Goal: Transaction & Acquisition: Purchase product/service

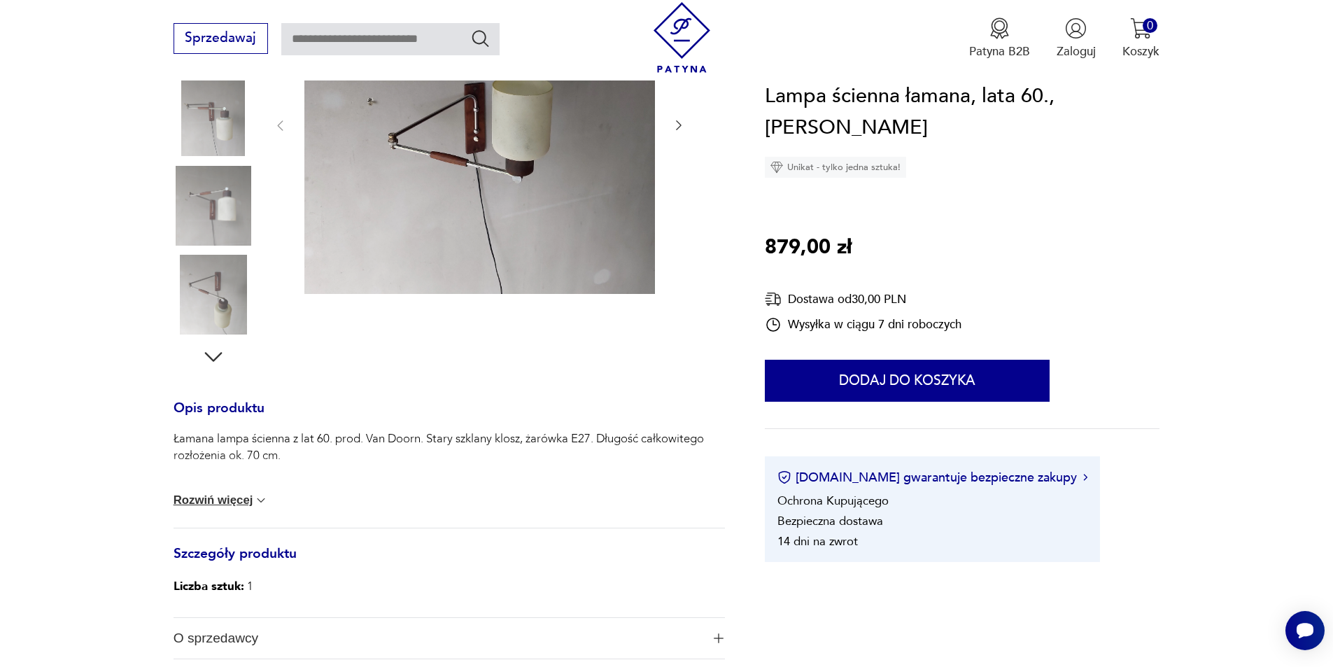
scroll to position [280, 0]
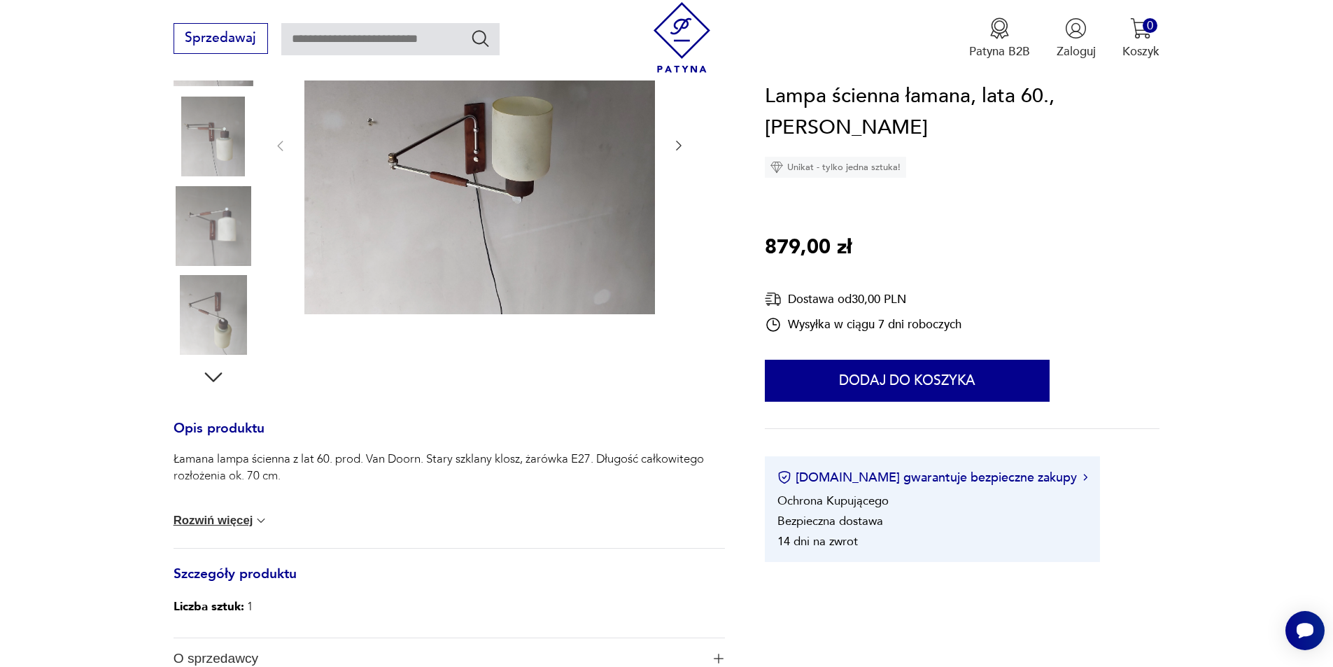
click at [246, 225] on img at bounding box center [214, 226] width 80 height 80
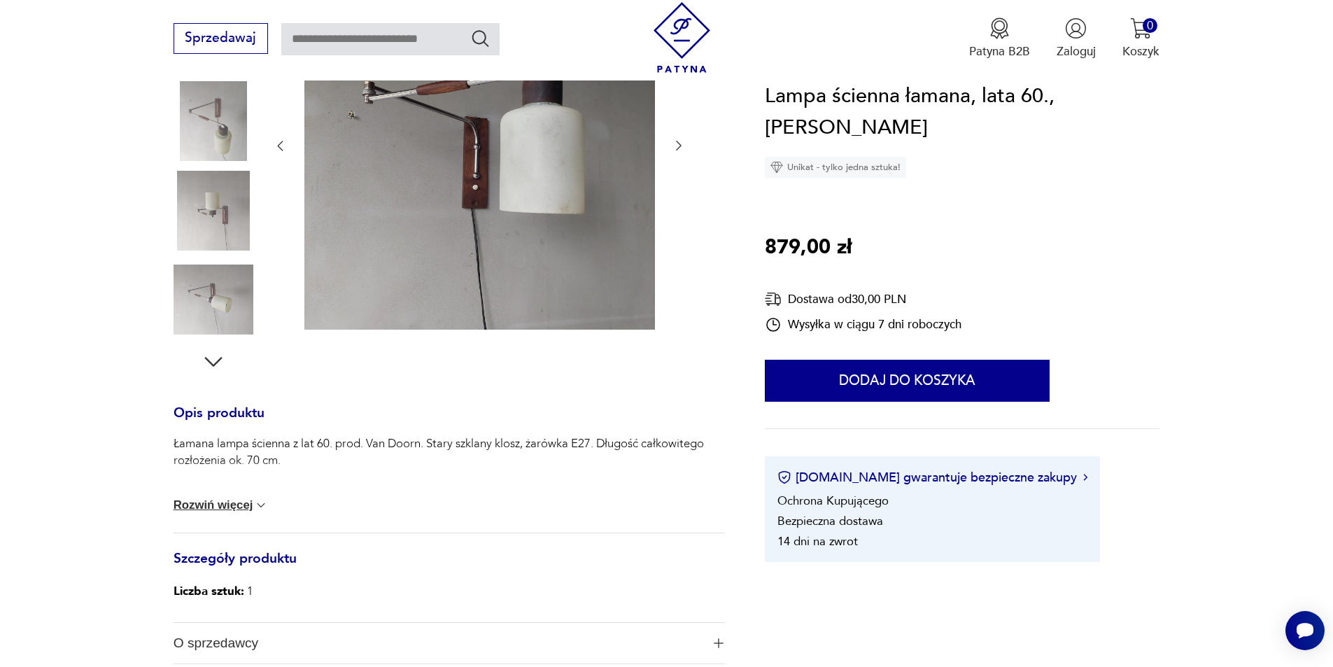
click at [232, 232] on img at bounding box center [214, 211] width 80 height 80
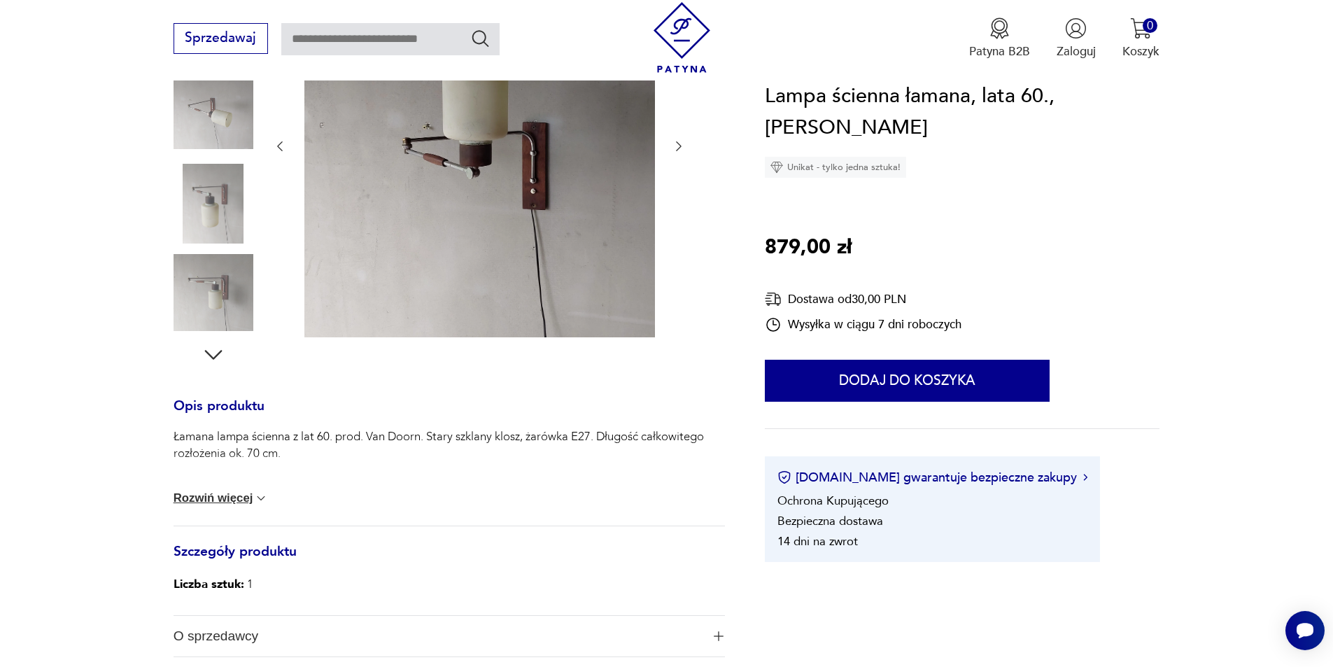
click at [213, 253] on img at bounding box center [214, 293] width 80 height 80
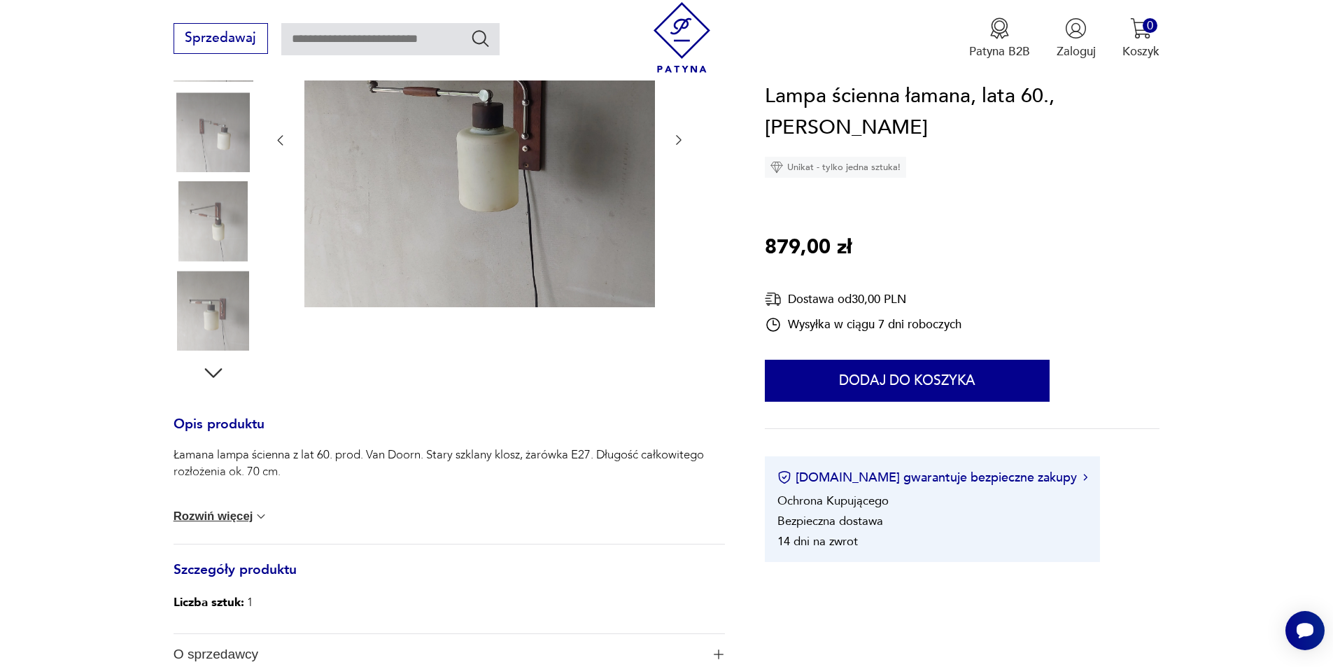
scroll to position [279, 0]
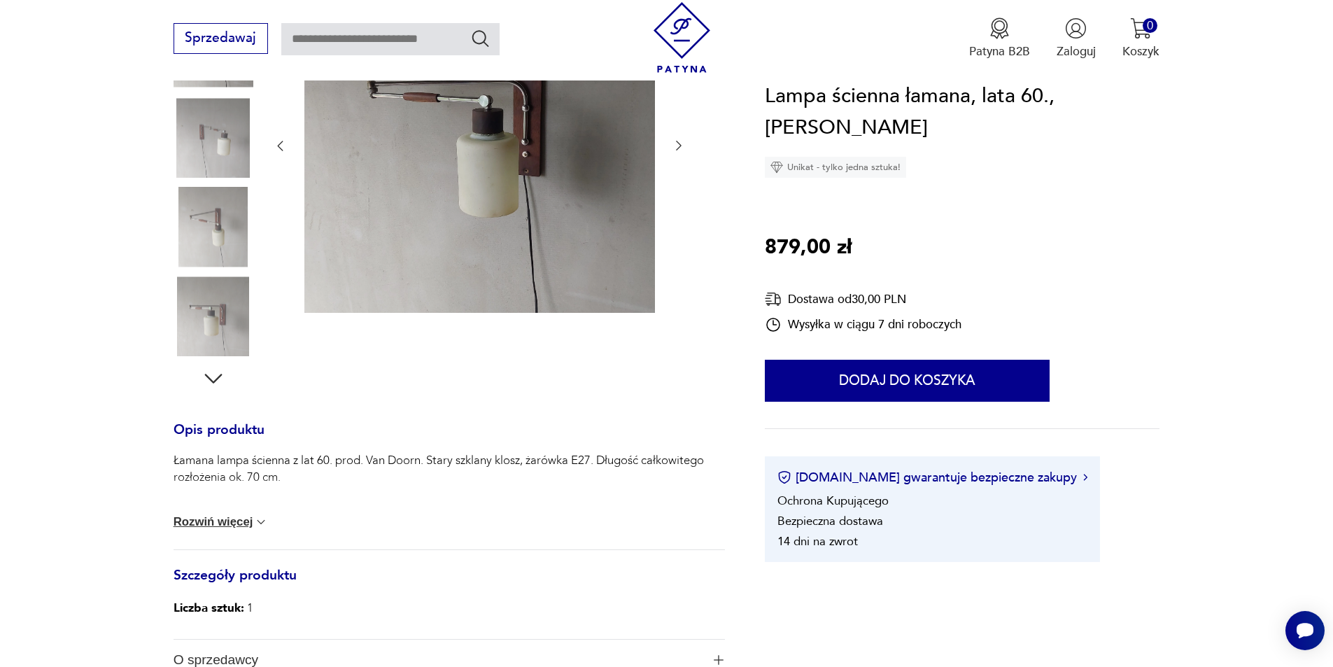
click at [414, 210] on img at bounding box center [479, 145] width 351 height 336
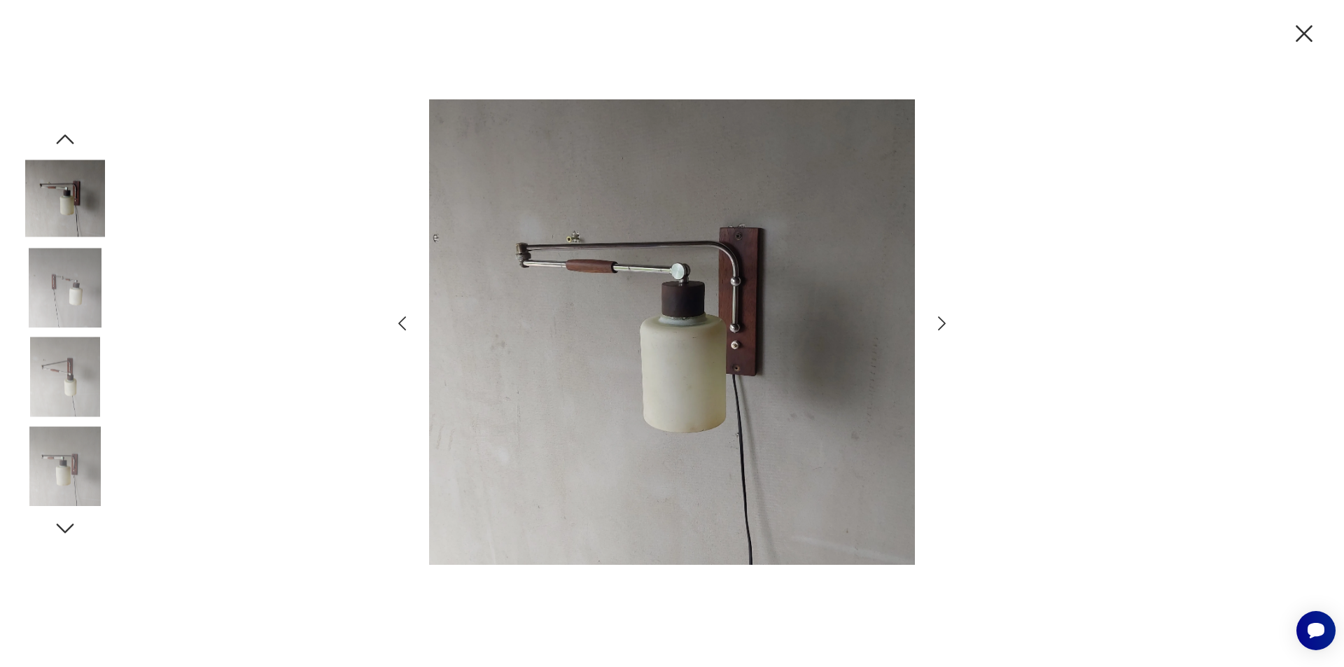
click at [945, 319] on icon "button" at bounding box center [941, 324] width 20 height 20
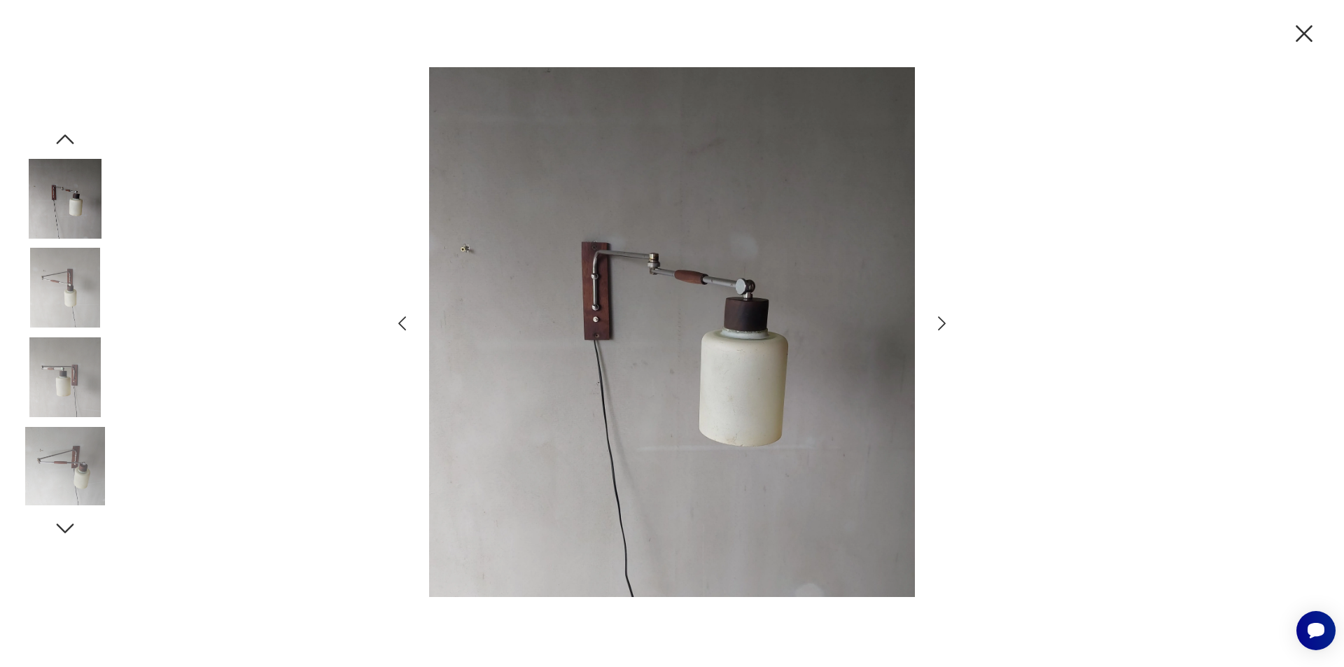
click at [945, 319] on icon "button" at bounding box center [941, 324] width 20 height 20
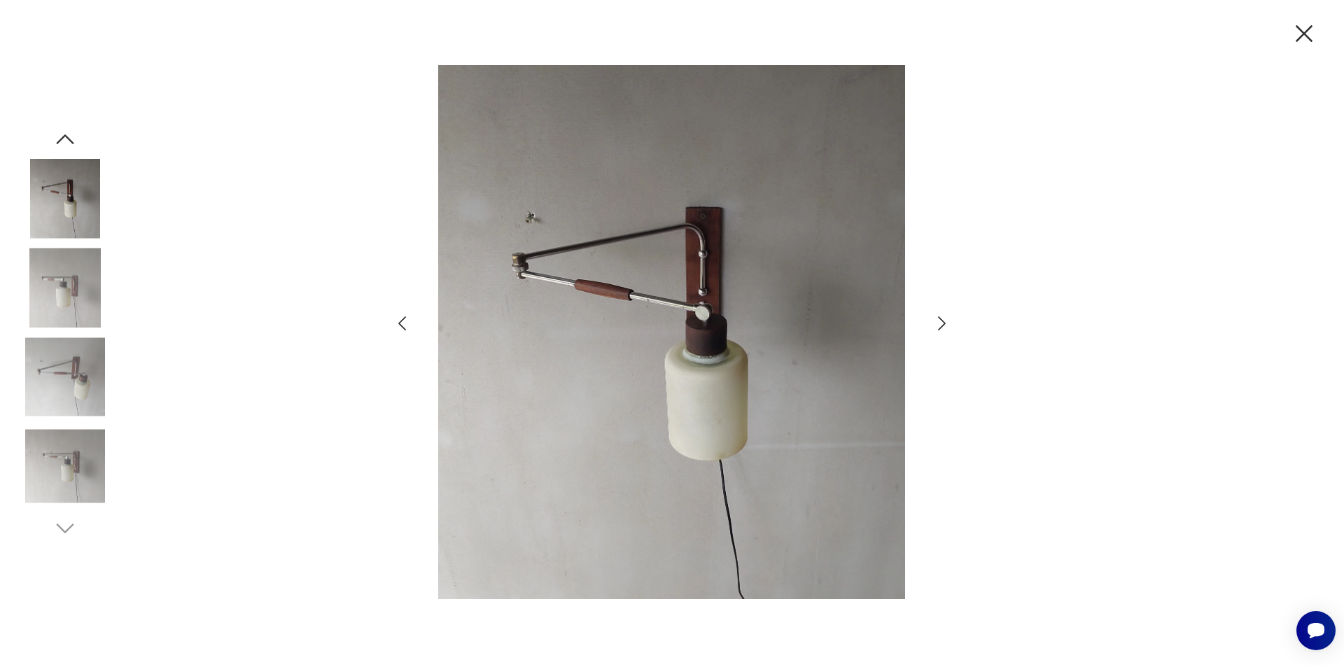
click at [945, 319] on icon "button" at bounding box center [941, 324] width 20 height 20
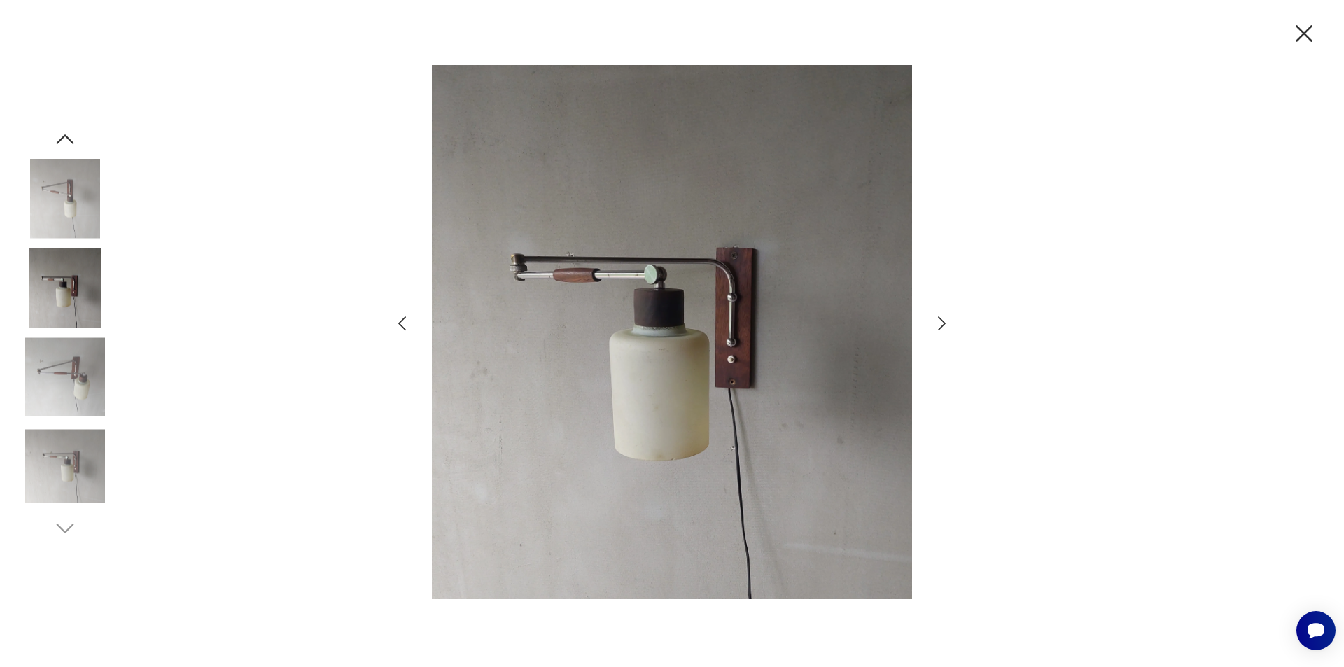
click at [945, 319] on icon "button" at bounding box center [941, 324] width 20 height 20
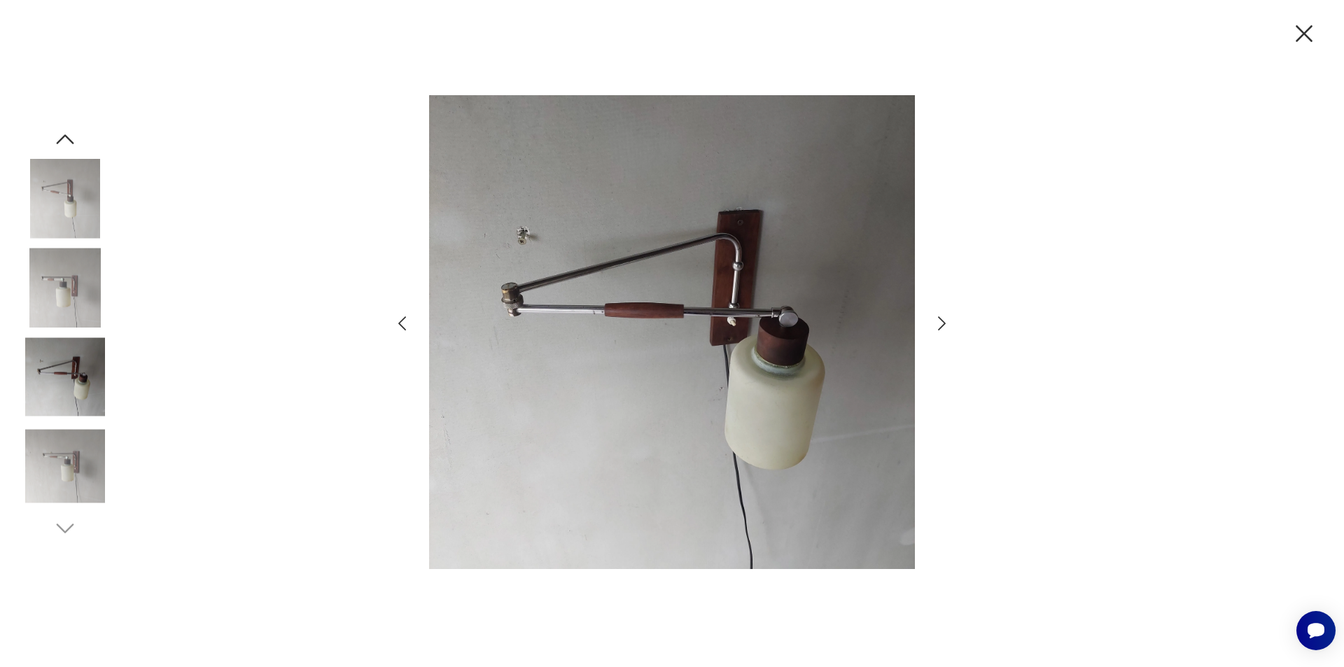
click at [945, 319] on icon "button" at bounding box center [941, 324] width 20 height 20
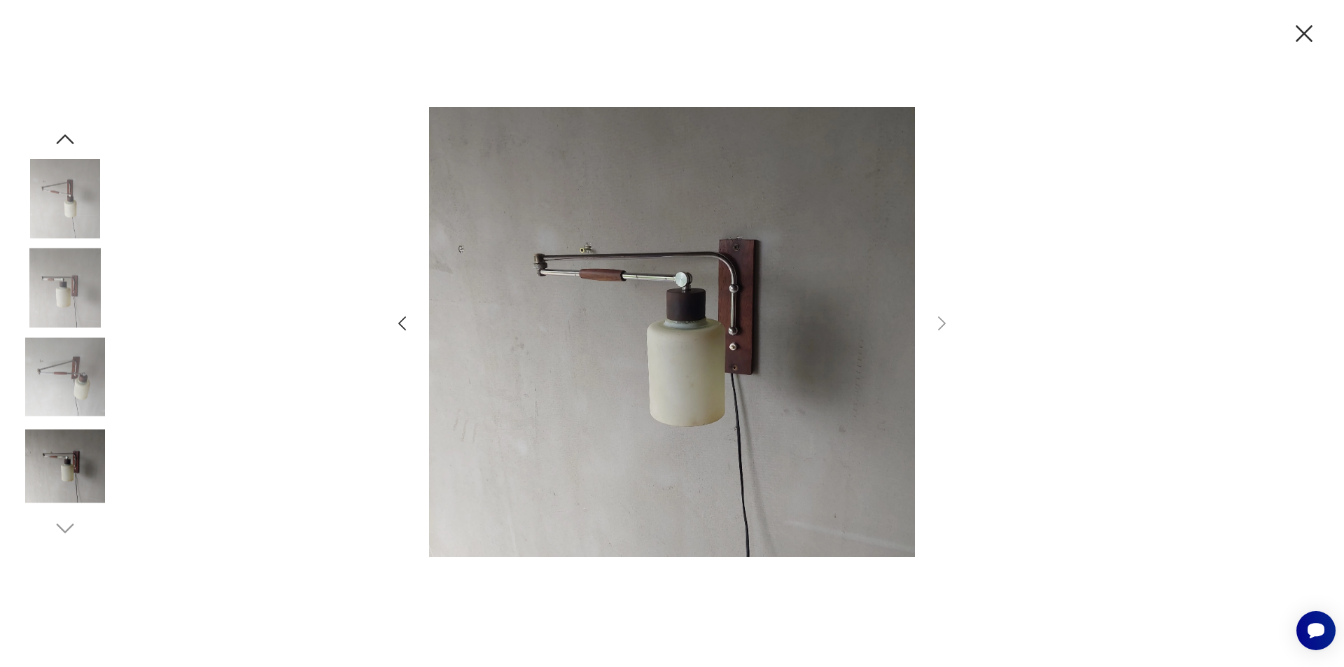
click at [1311, 34] on icon "button" at bounding box center [1303, 33] width 29 height 29
